Goal: Find specific fact

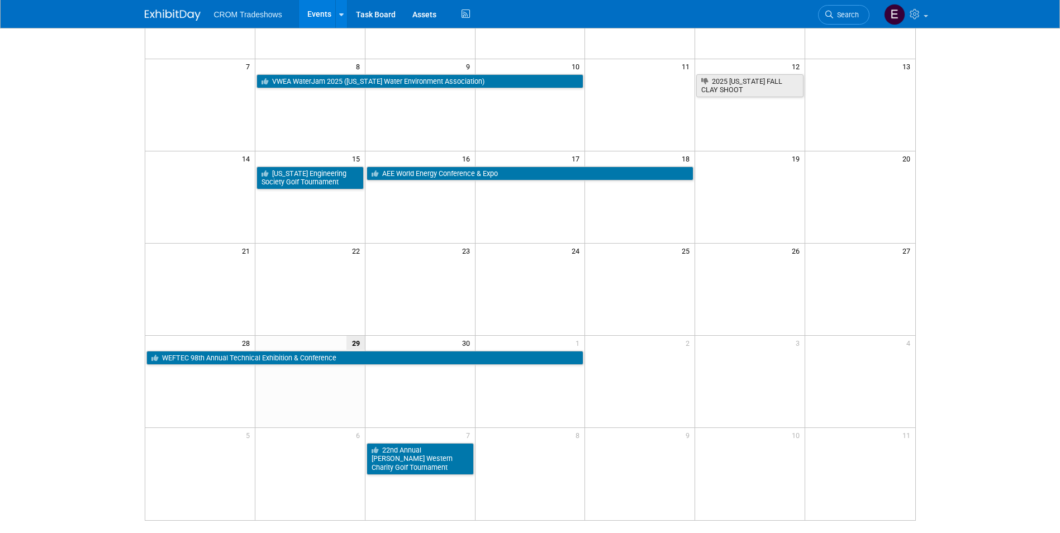
scroll to position [168, 0]
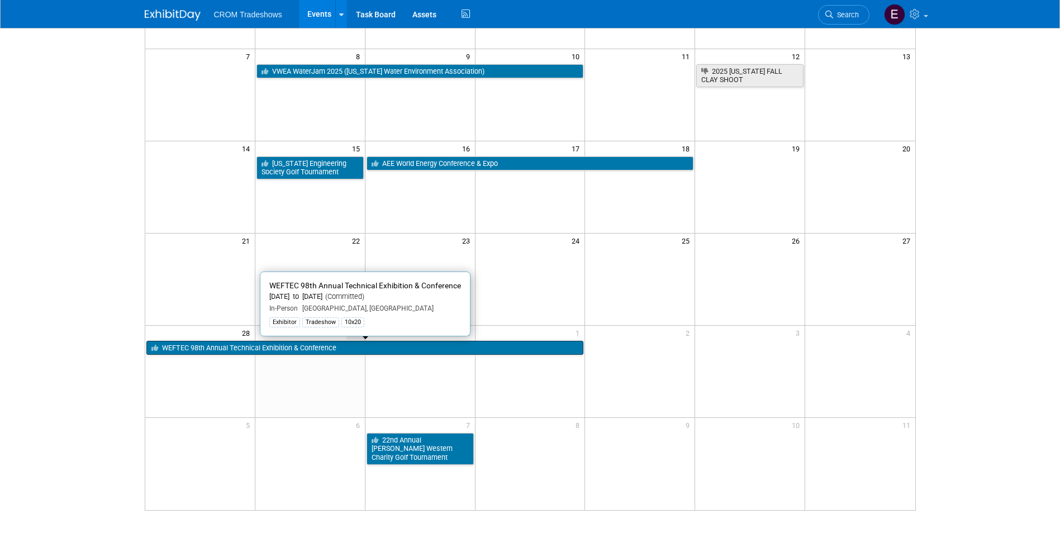
click at [287, 346] on link "WEFTEC 98th Annual Technical Exhibition & Conference" at bounding box center [365, 348] width 438 height 15
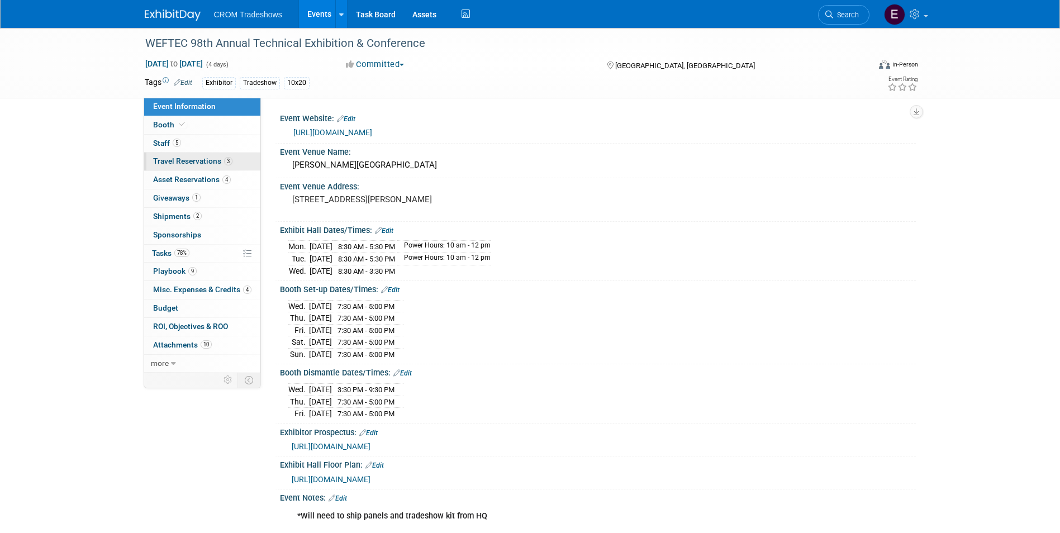
click at [188, 163] on span "Travel Reservations 3" at bounding box center [192, 160] width 79 height 9
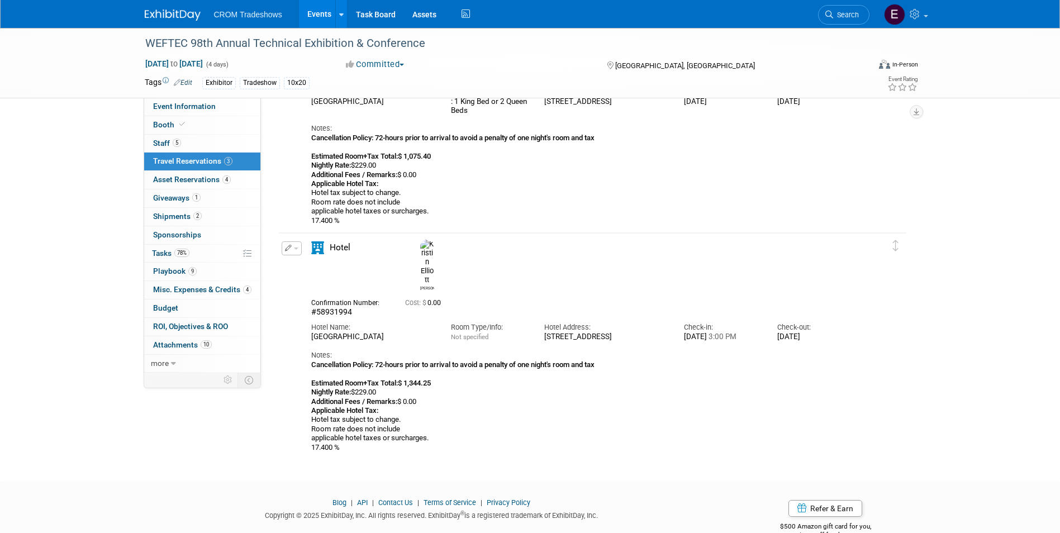
scroll to position [397, 0]
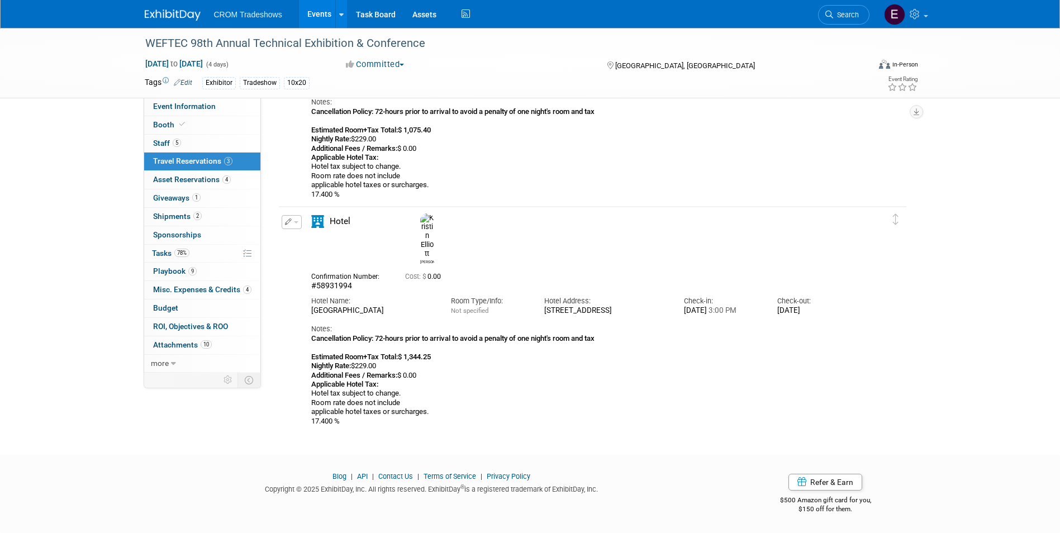
drag, startPoint x: 544, startPoint y: 285, endPoint x: 574, endPoint y: 291, distance: 30.8
click at [574, 306] on div "20 West Kinzie Street, Chicago, IL 60610" at bounding box center [605, 311] width 123 height 10
drag, startPoint x: 574, startPoint y: 291, endPoint x: 568, endPoint y: 279, distance: 13.2
copy div "20 West Kinzie Street, Chicago, IL 60610"
click at [787, 510] on div "$150 off for them." at bounding box center [825, 510] width 181 height 10
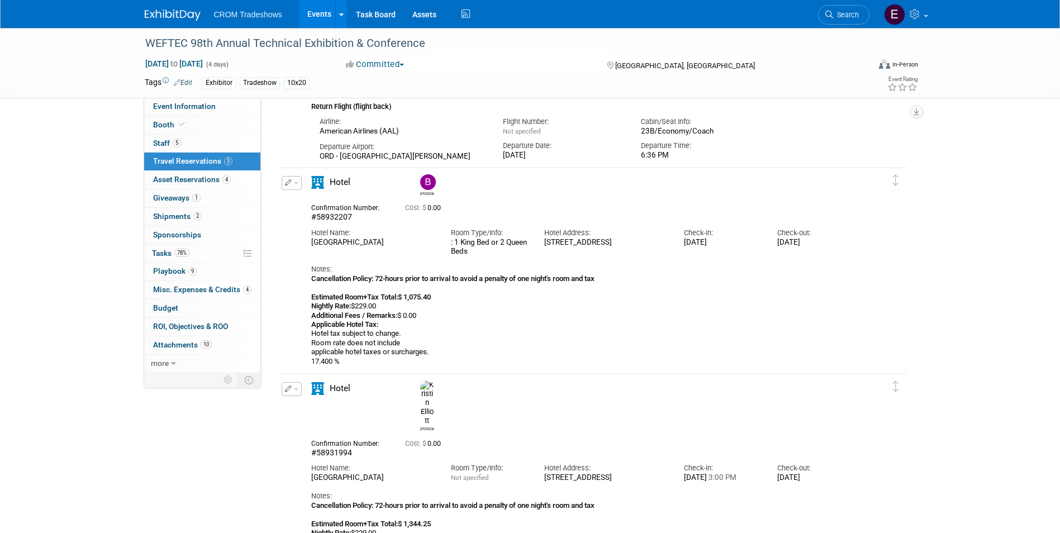
scroll to position [224, 0]
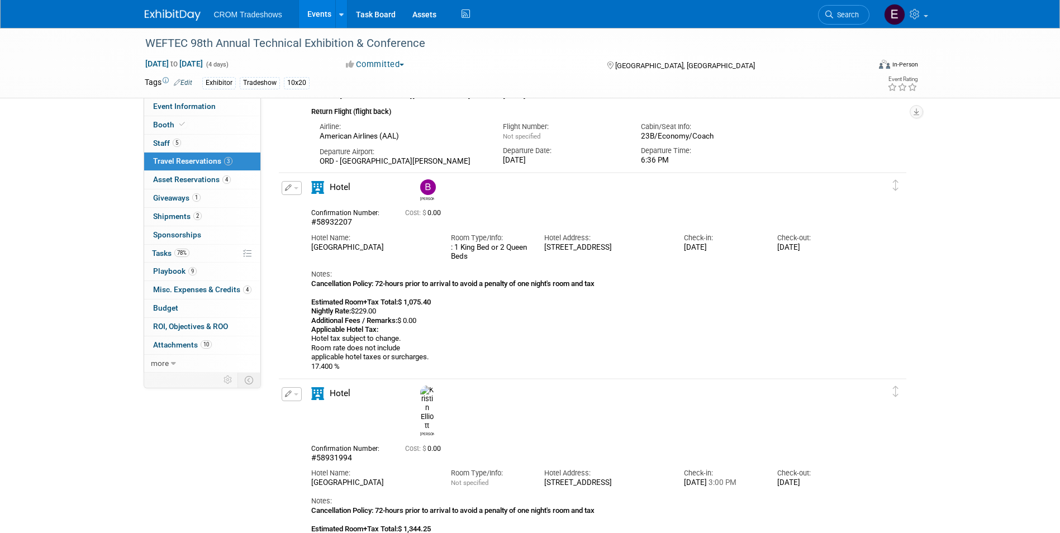
drag, startPoint x: 576, startPoint y: 258, endPoint x: 540, endPoint y: 250, distance: 37.2
click at [540, 250] on div "Hotel Address: 20 West Kinzie Street, Chicago, IL 60610" at bounding box center [606, 239] width 140 height 25
drag, startPoint x: 540, startPoint y: 250, endPoint x: 557, endPoint y: 249, distance: 17.4
copy div "20 West Kinzie Street, Chicago, IL 60610"
